Goal: Task Accomplishment & Management: Use online tool/utility

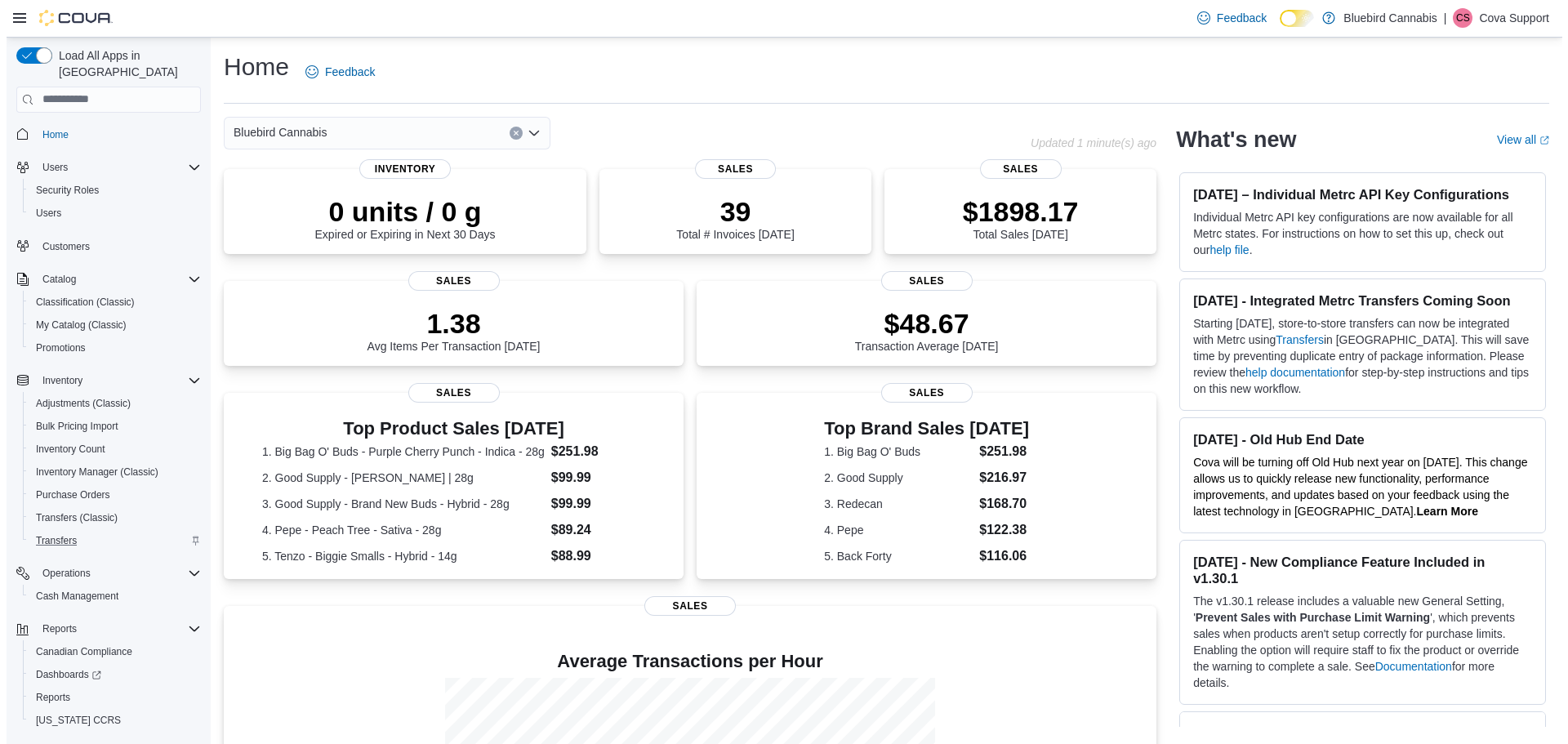
scroll to position [30, 0]
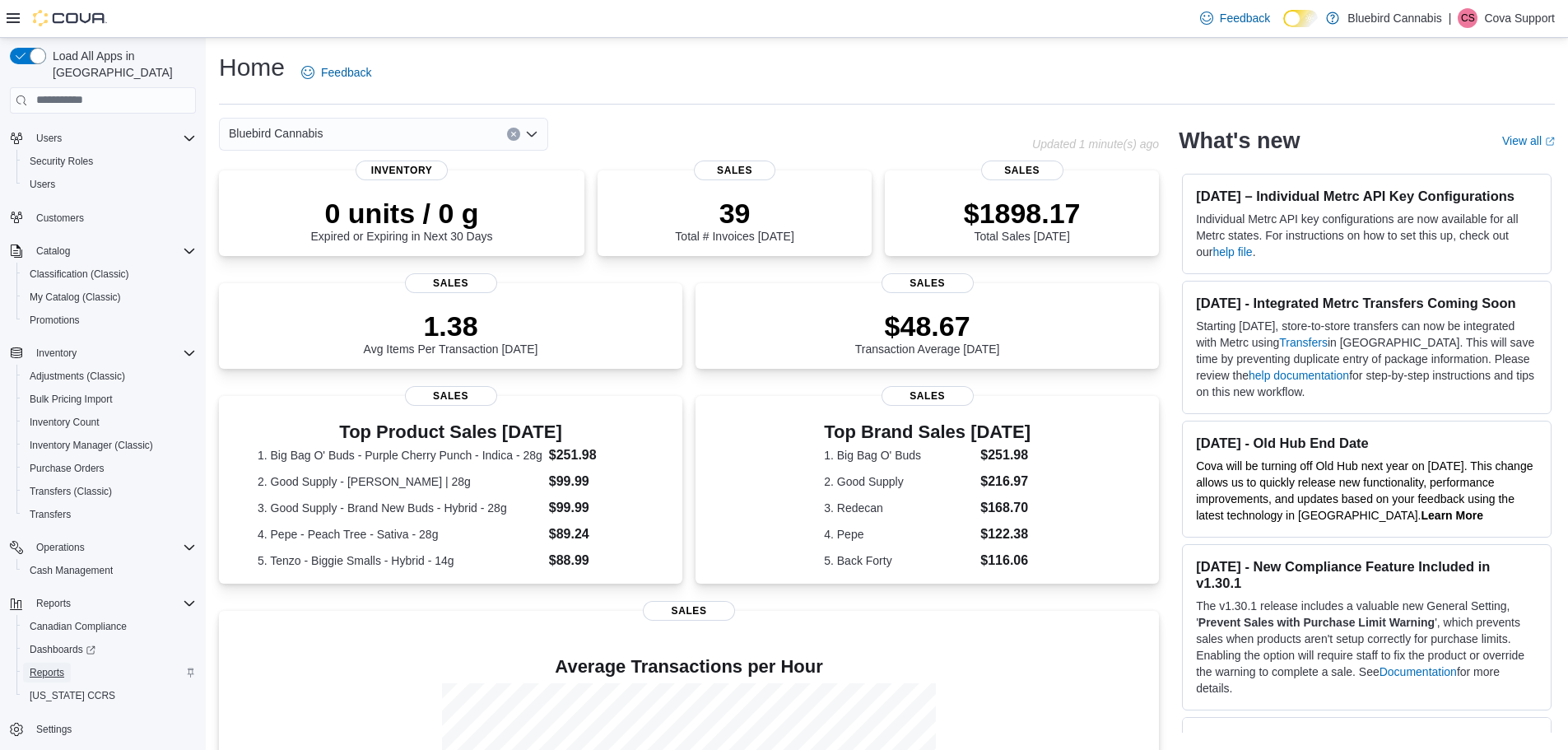
click at [56, 666] on span "Reports" at bounding box center [46, 672] width 34 height 13
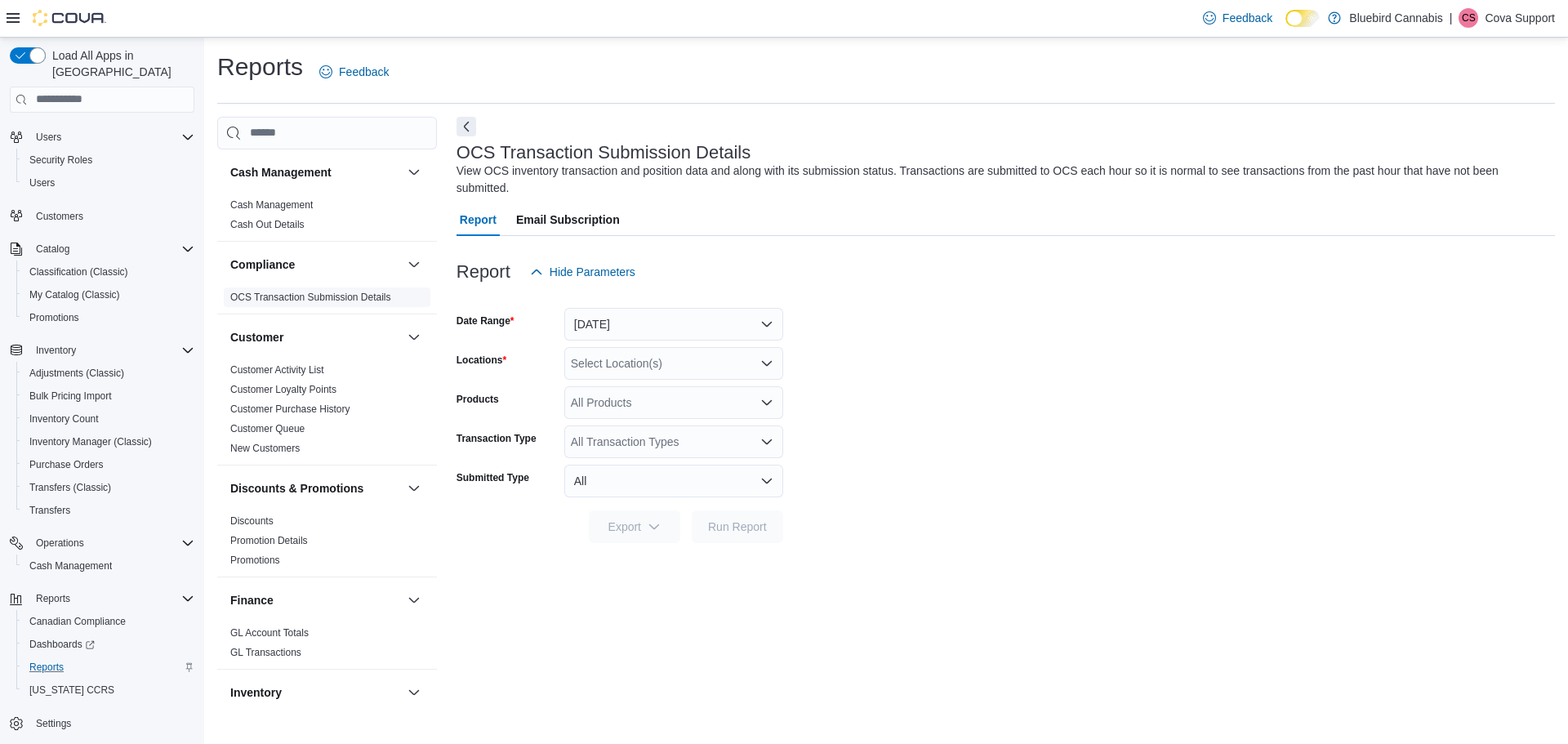
click at [282, 298] on link "OCS Transaction Submission Details" at bounding box center [310, 297] width 161 height 11
click at [758, 328] on button "[DATE]" at bounding box center [673, 324] width 219 height 33
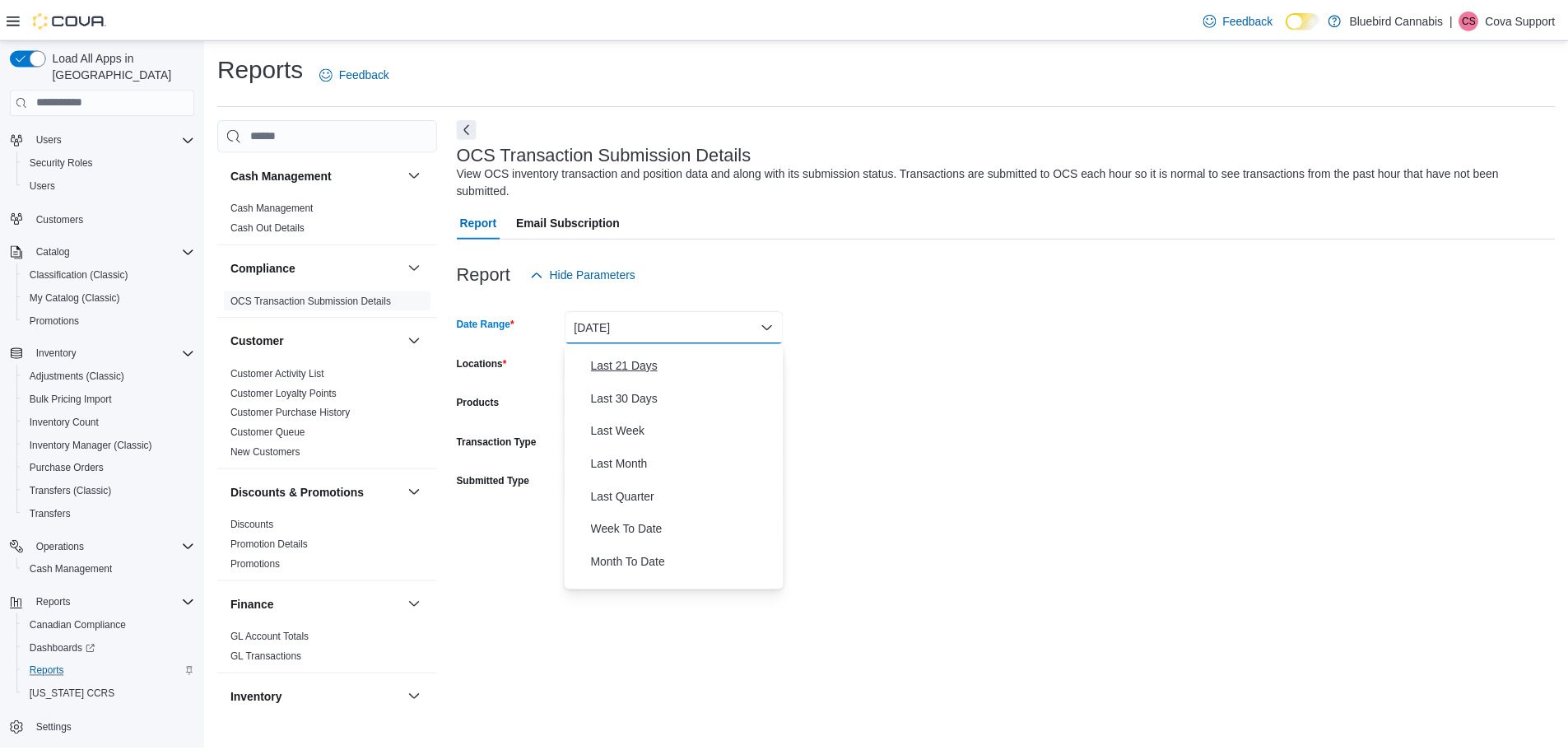
scroll to position [165, 0]
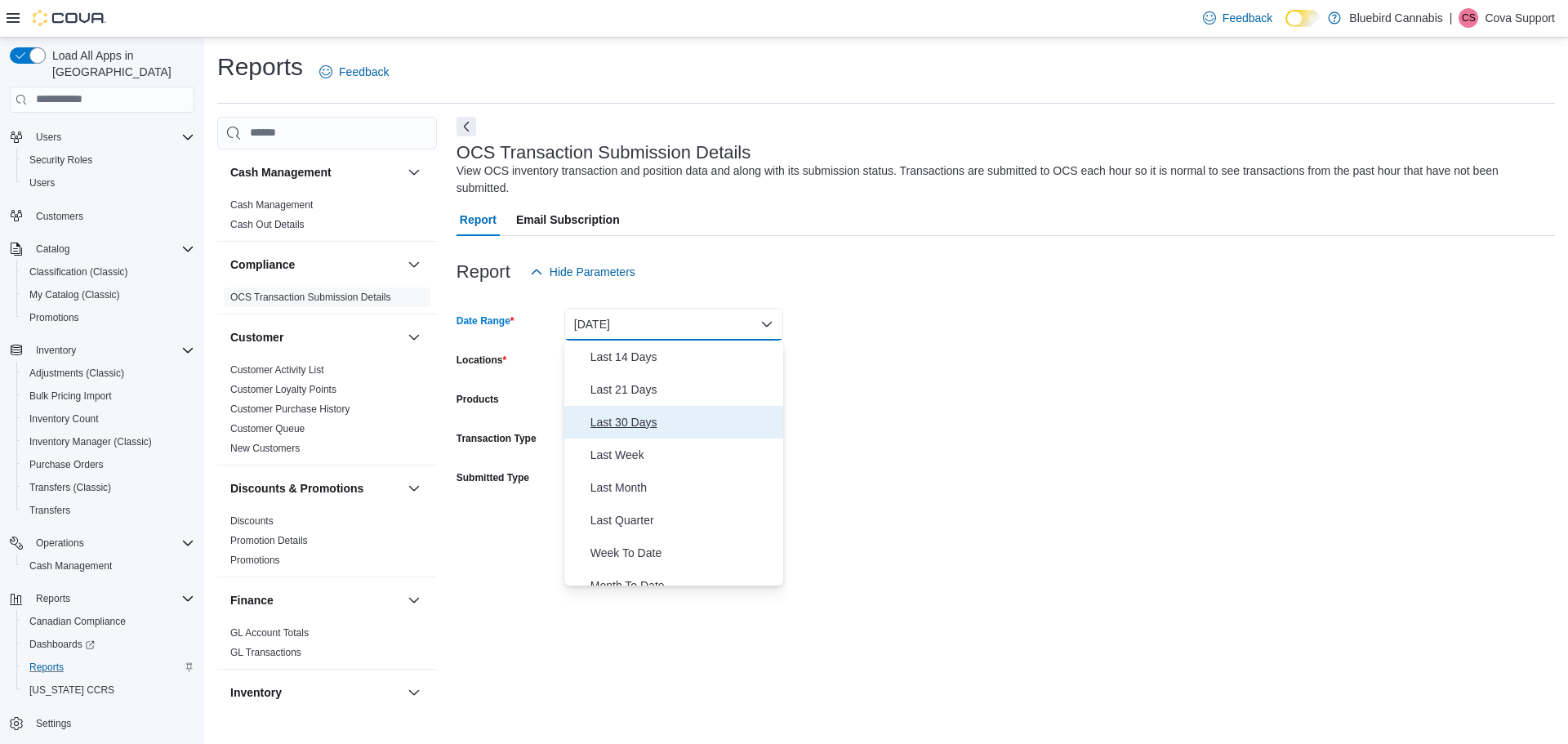
click at [694, 423] on span "Last 30 Days" at bounding box center [683, 422] width 186 height 19
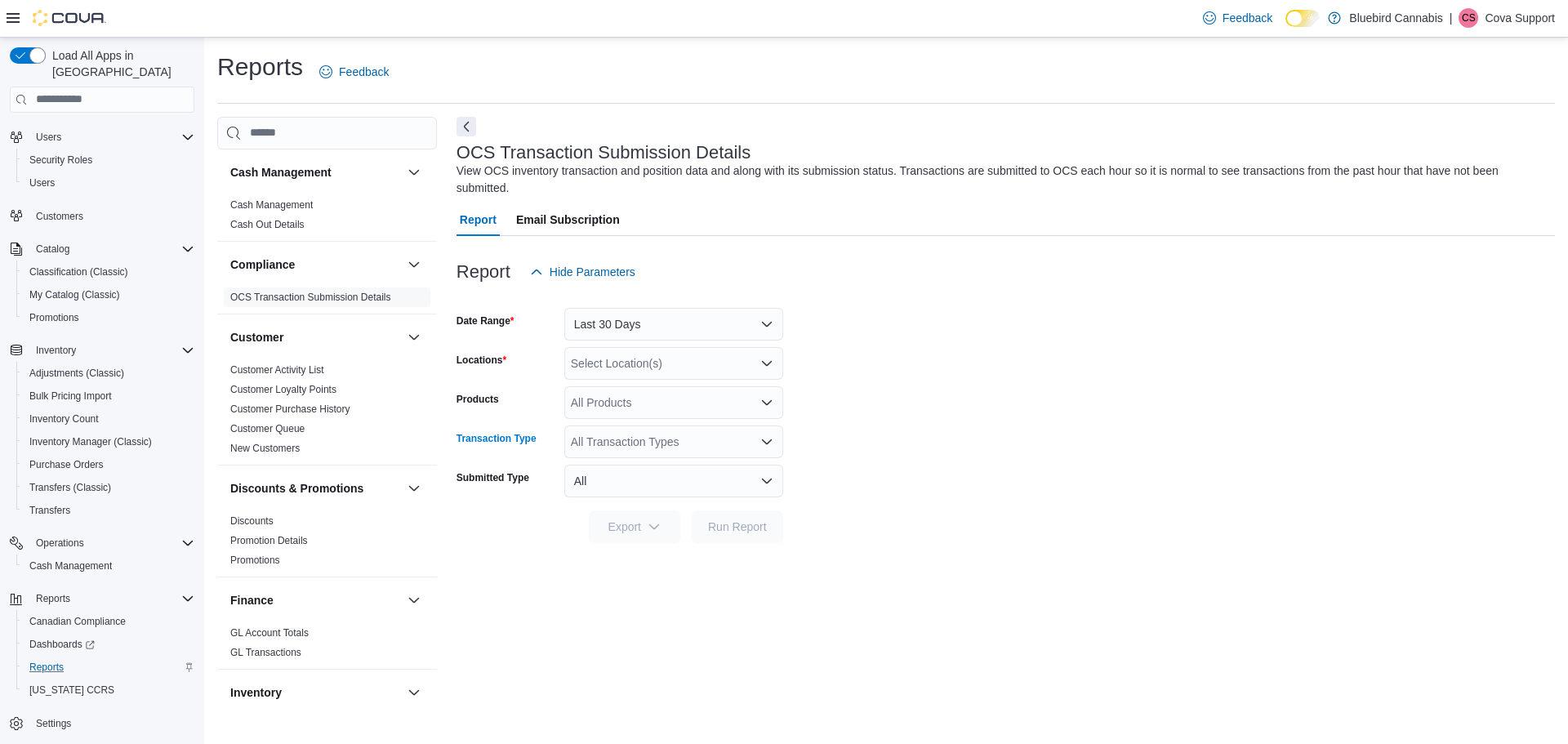
click at [664, 439] on div "All Transaction Types" at bounding box center [673, 442] width 219 height 33
click at [664, 439] on div "All Transaction Types Combo box. Selected. Combo box input. All Transaction Typ…" at bounding box center [673, 442] width 219 height 33
click at [889, 452] on form "Date Range Last 30 Days Locations Select Location(s) Products All Products Tran…" at bounding box center [1006, 415] width 1099 height 254
click at [763, 487] on button "All" at bounding box center [673, 481] width 219 height 33
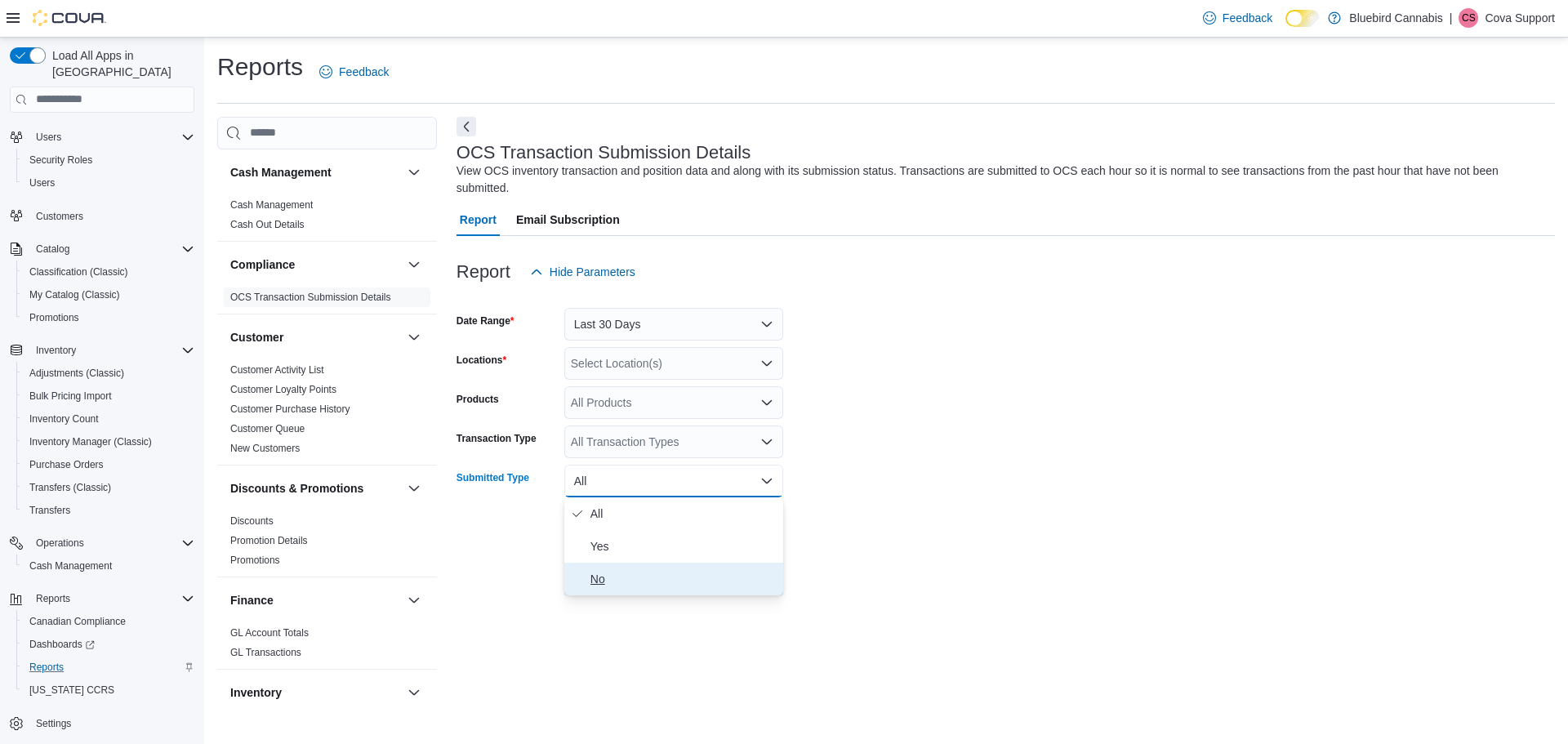
click at [702, 579] on span "No" at bounding box center [683, 579] width 186 height 19
click at [692, 375] on div "Select Location(s)" at bounding box center [673, 364] width 219 height 33
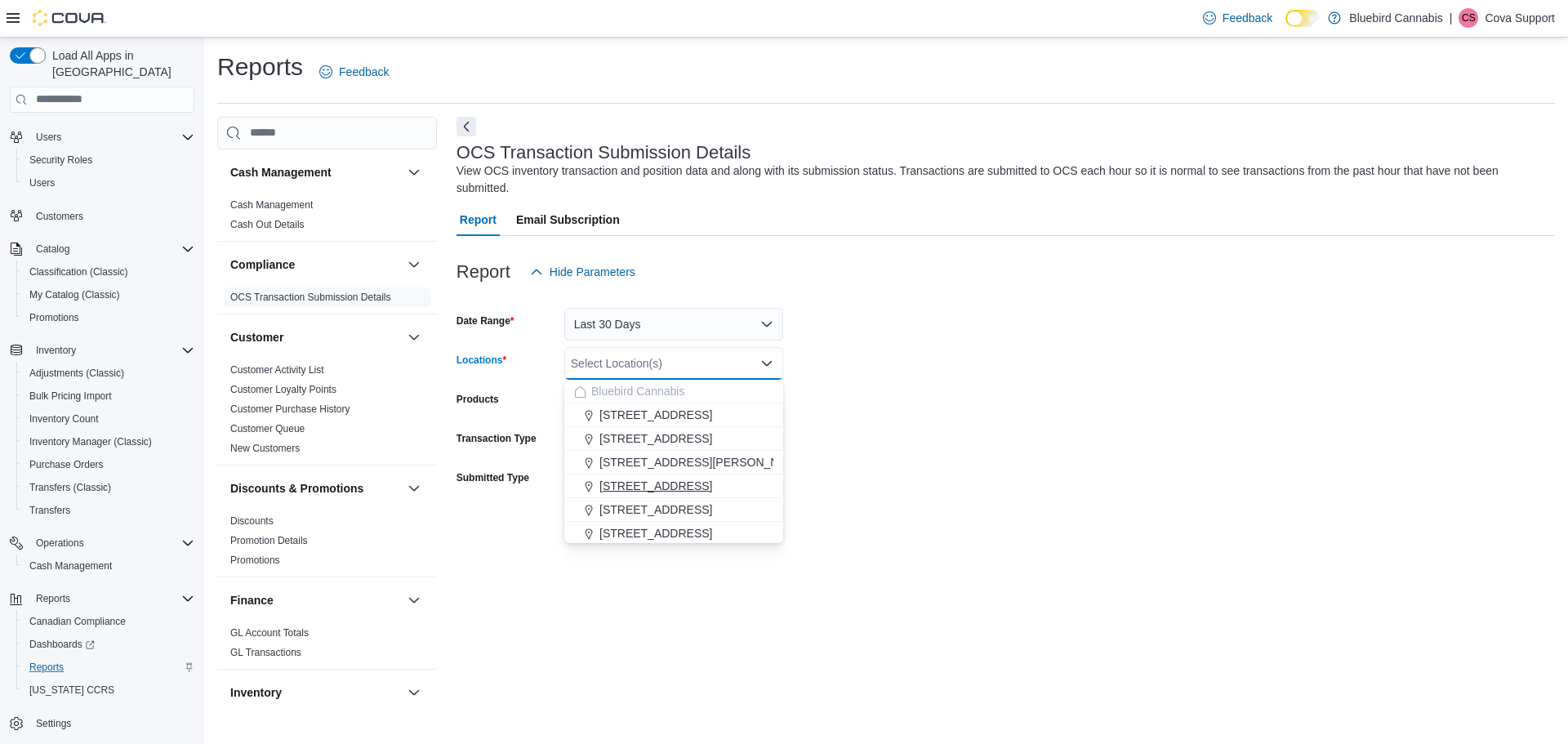
click at [677, 485] on span "[STREET_ADDRESS]" at bounding box center [656, 486] width 113 height 17
click at [885, 482] on form "Date Range Last 30 Days Locations [STREET_ADDRESS] Selected. [STREET_ADDRESS] P…" at bounding box center [1006, 415] width 1099 height 254
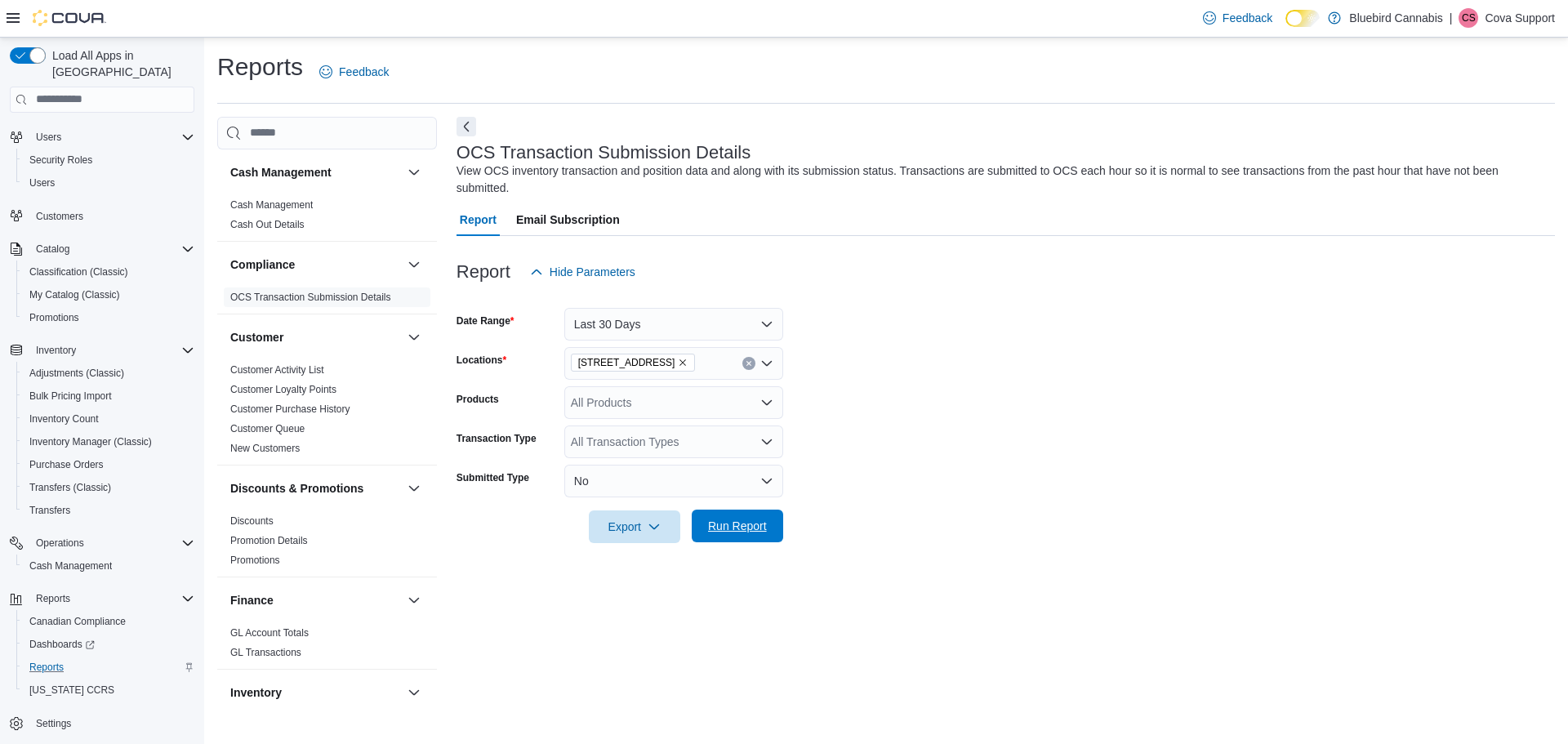
click at [733, 524] on span "Run Report" at bounding box center [738, 526] width 59 height 17
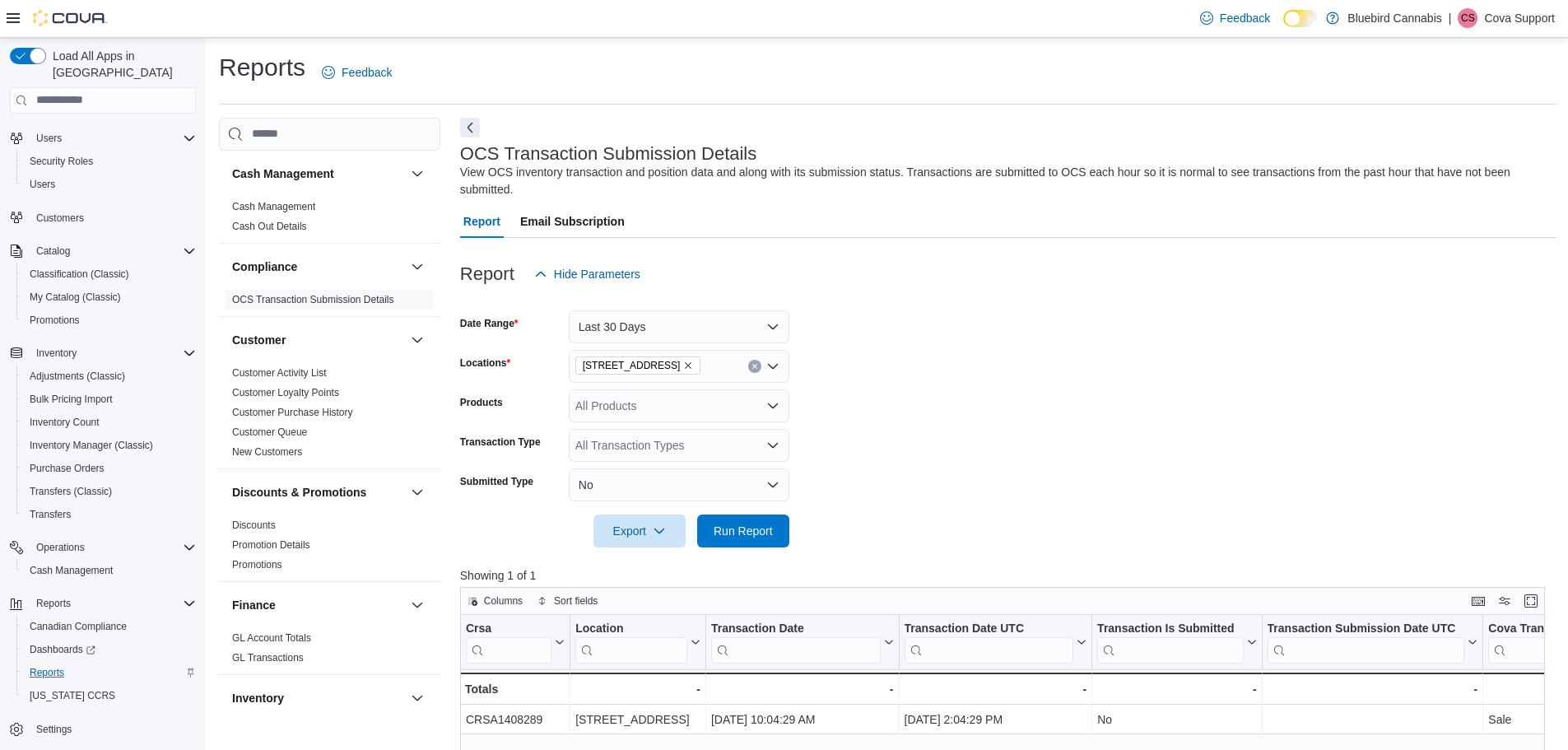
click at [1511, 22] on p "Cova Support" at bounding box center [1519, 18] width 70 height 19
click at [1442, 162] on span "Sign Out" at bounding box center [1449, 160] width 44 height 17
